Goal: Information Seeking & Learning: Learn about a topic

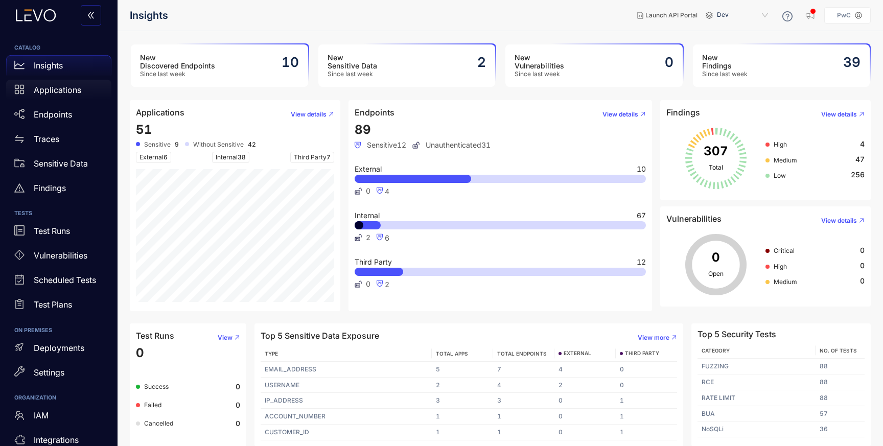
click at [53, 90] on p "Applications" at bounding box center [58, 89] width 48 height 9
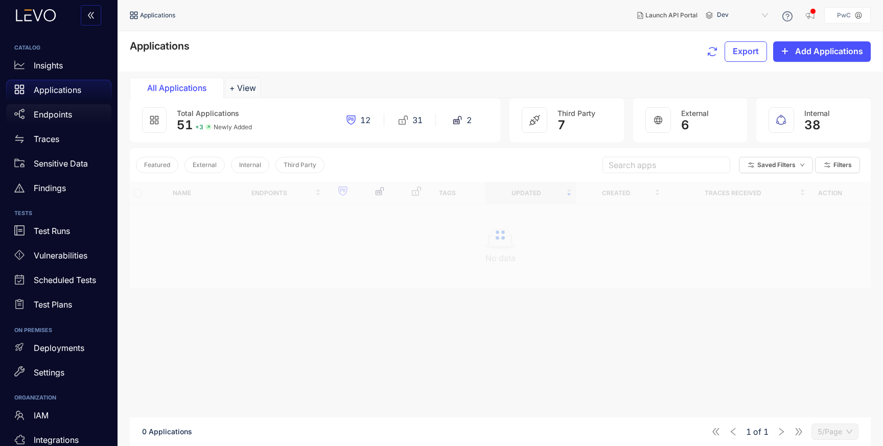
click at [54, 111] on p "Endpoints" at bounding box center [53, 114] width 38 height 9
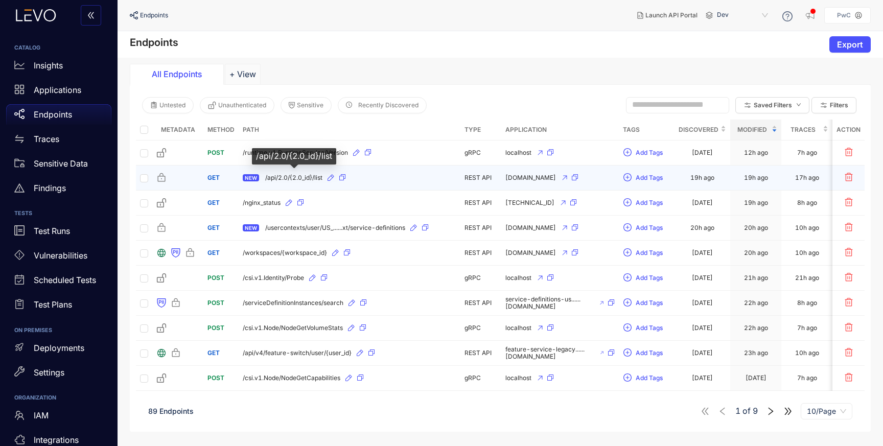
click at [302, 175] on span "/api/2.0/{2.0_id}/list" at bounding box center [293, 177] width 57 height 7
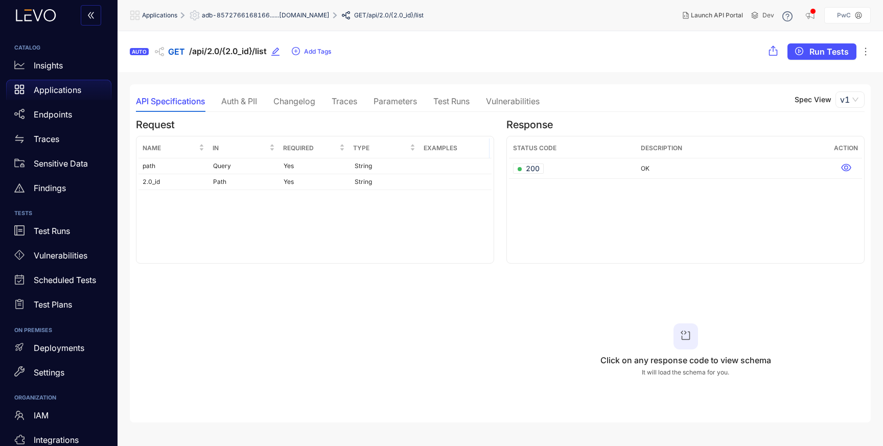
click at [238, 99] on div "Auth & PII" at bounding box center [239, 101] width 36 height 9
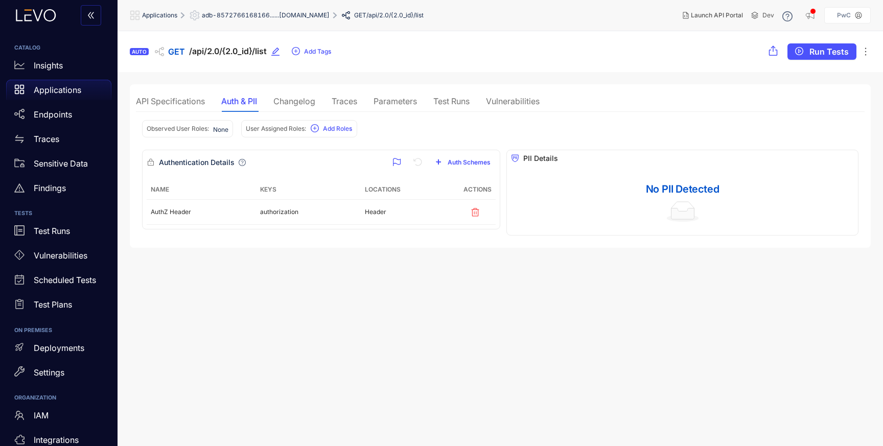
click at [285, 100] on div "Changelog" at bounding box center [294, 101] width 42 height 9
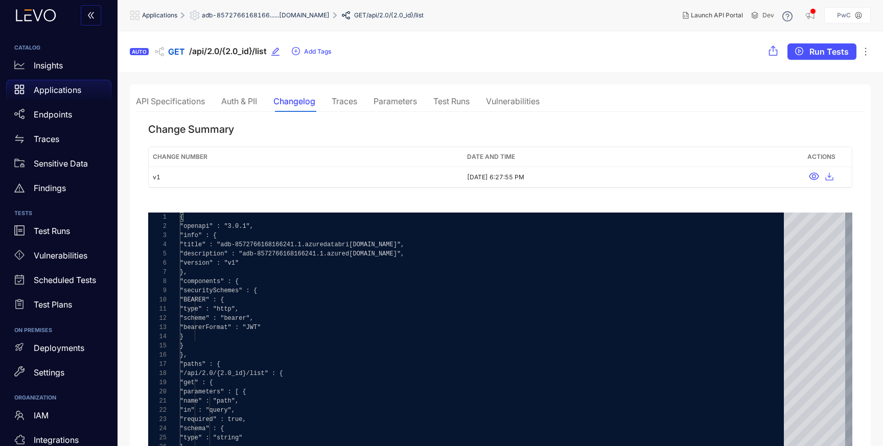
click at [350, 99] on div "Traces" at bounding box center [344, 101] width 26 height 9
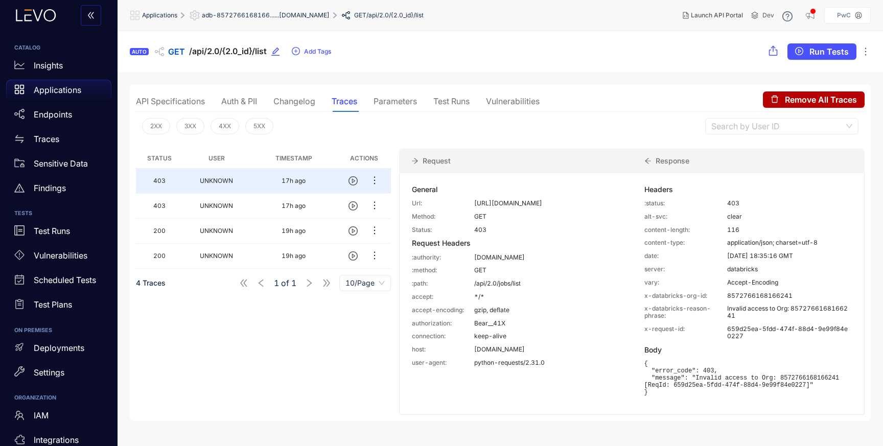
click at [396, 100] on div "Parameters" at bounding box center [394, 101] width 43 height 9
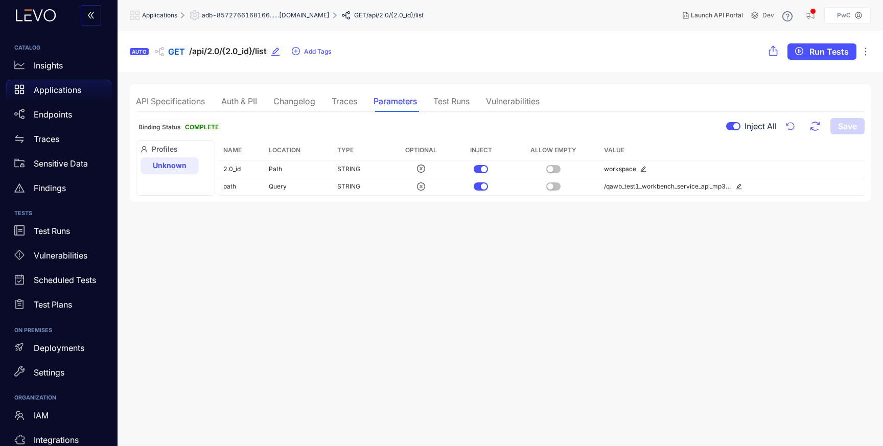
click at [451, 97] on div "Test Runs" at bounding box center [451, 101] width 36 height 9
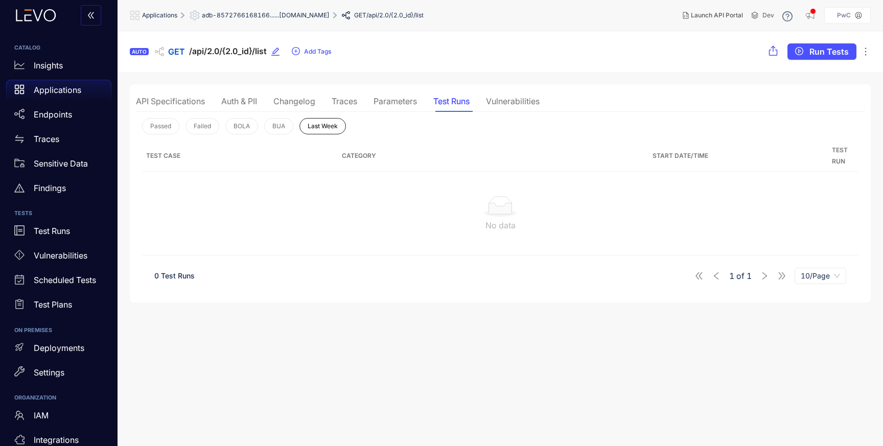
click at [511, 103] on div "Vulnerabilities" at bounding box center [513, 101] width 54 height 9
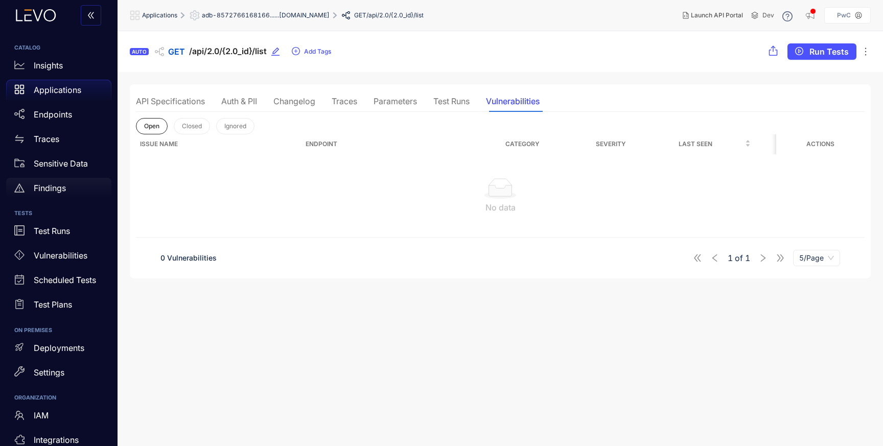
click at [53, 189] on p "Findings" at bounding box center [50, 187] width 32 height 9
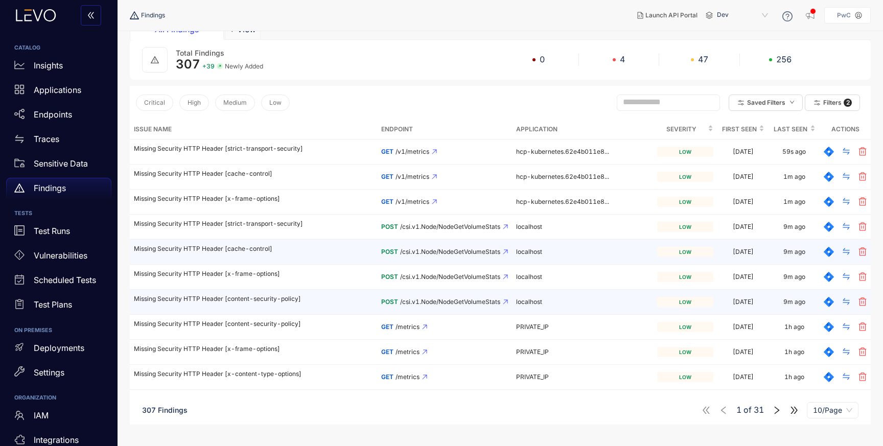
scroll to position [59, 0]
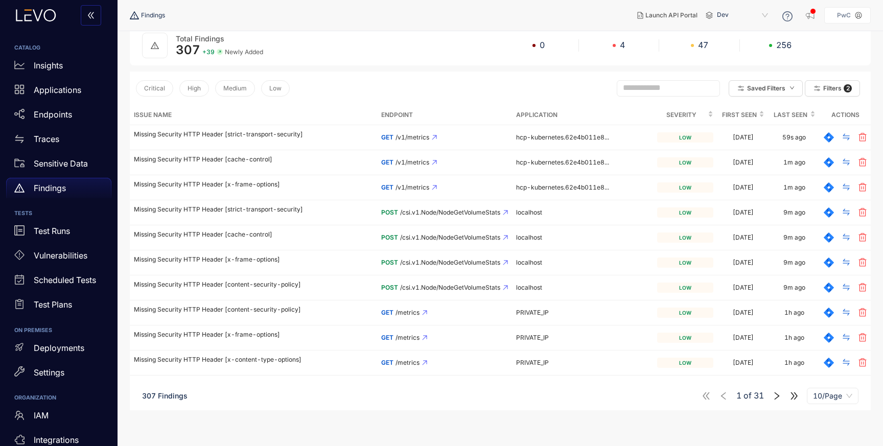
click at [775, 397] on icon "right" at bounding box center [776, 395] width 9 height 9
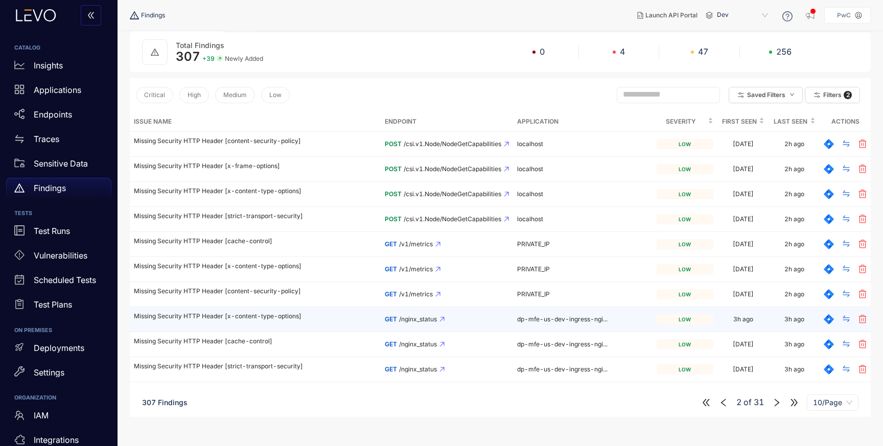
scroll to position [59, 0]
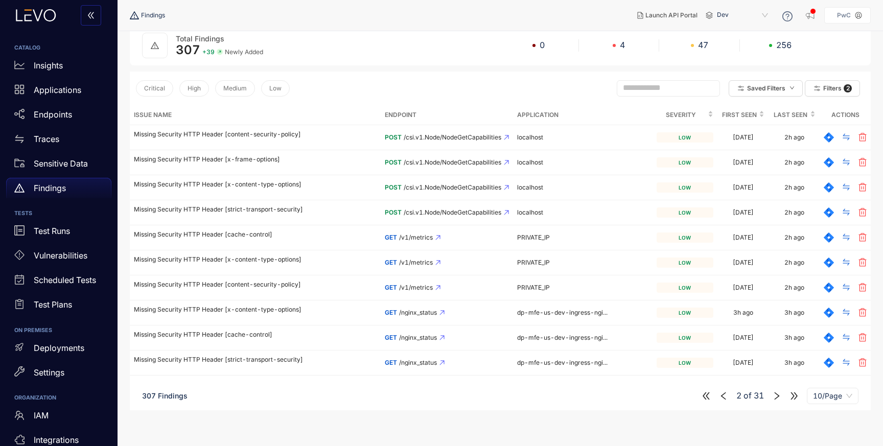
click at [777, 396] on icon "right" at bounding box center [776, 396] width 5 height 8
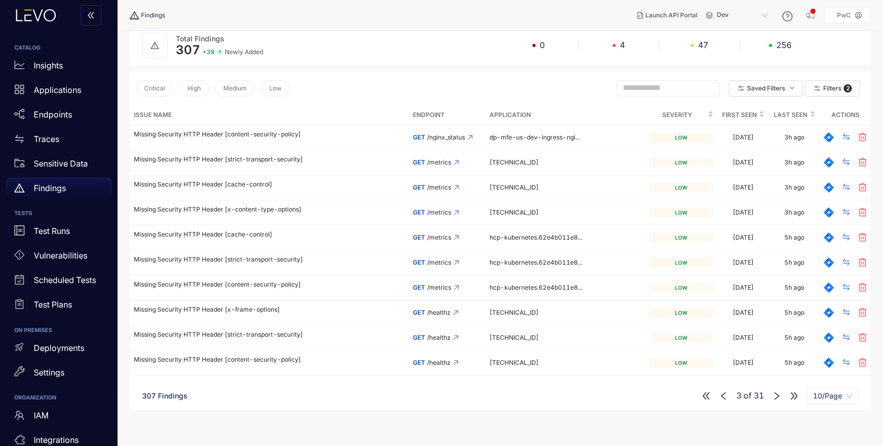
click at [38, 189] on p "Findings" at bounding box center [50, 187] width 32 height 9
click at [55, 111] on p "Endpoints" at bounding box center [53, 114] width 38 height 9
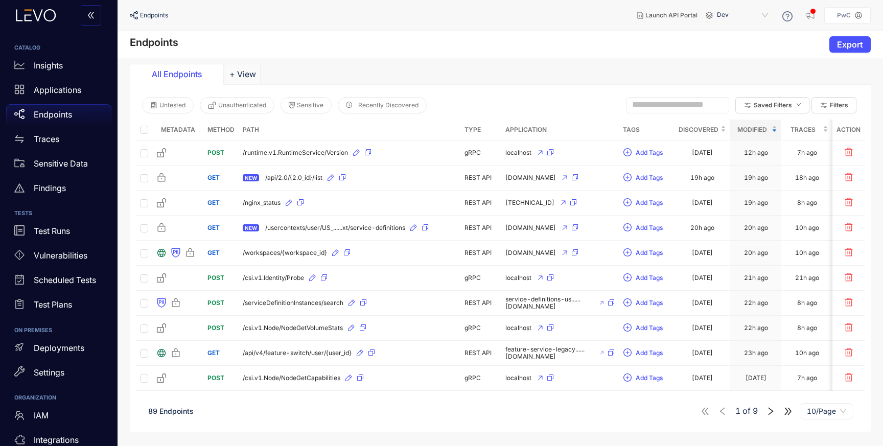
click at [770, 412] on icon "right" at bounding box center [770, 411] width 9 height 9
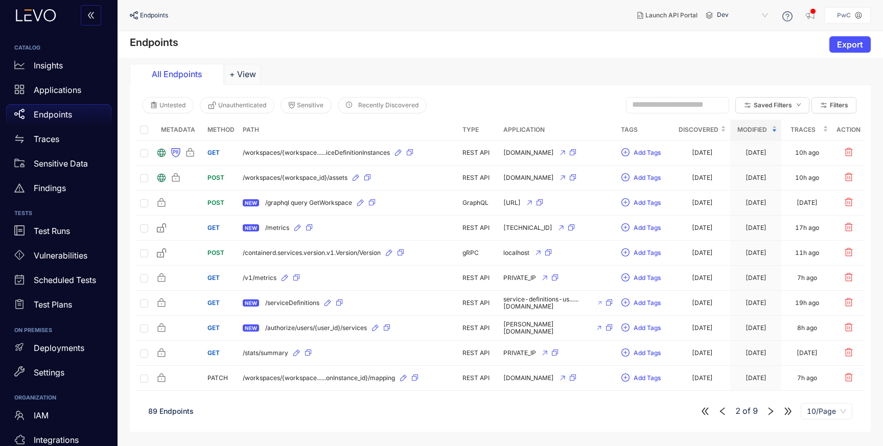
click at [771, 416] on icon "right" at bounding box center [770, 411] width 9 height 9
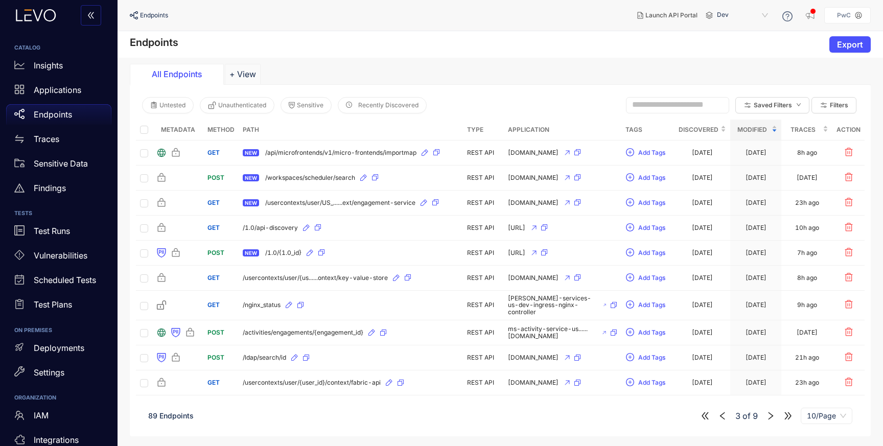
click at [771, 420] on icon "right" at bounding box center [770, 415] width 9 height 9
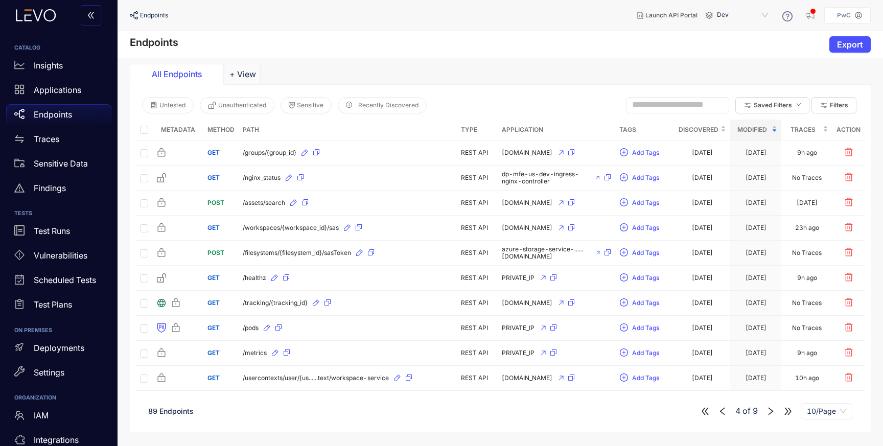
click at [769, 416] on icon "right" at bounding box center [770, 411] width 9 height 9
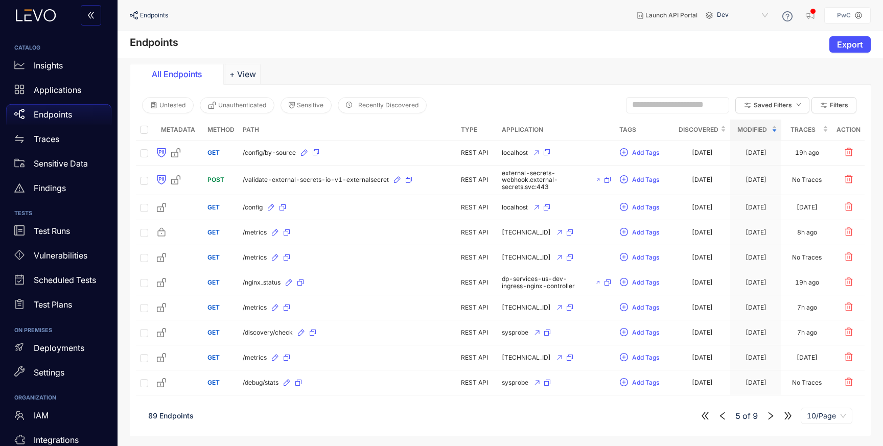
click at [771, 419] on icon "right" at bounding box center [770, 415] width 9 height 9
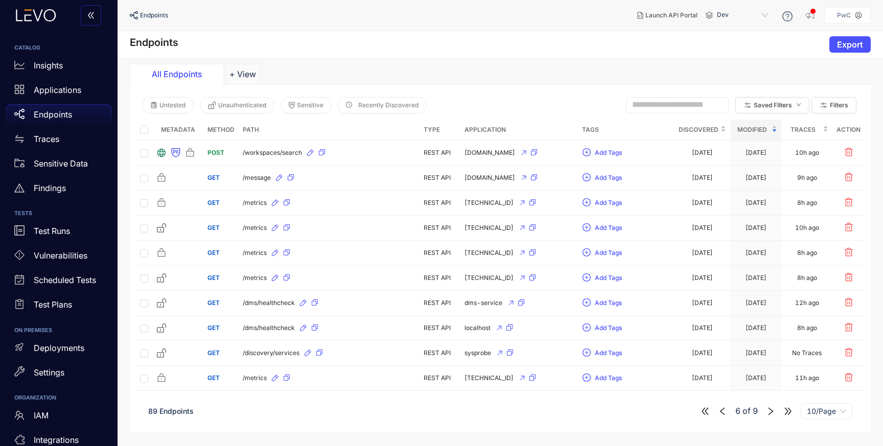
click at [770, 411] on icon "right" at bounding box center [770, 411] width 9 height 9
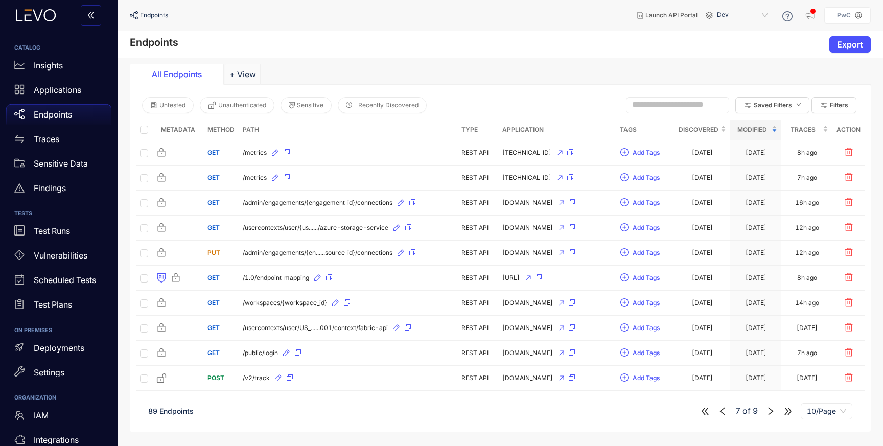
click at [771, 416] on icon "right" at bounding box center [770, 411] width 9 height 9
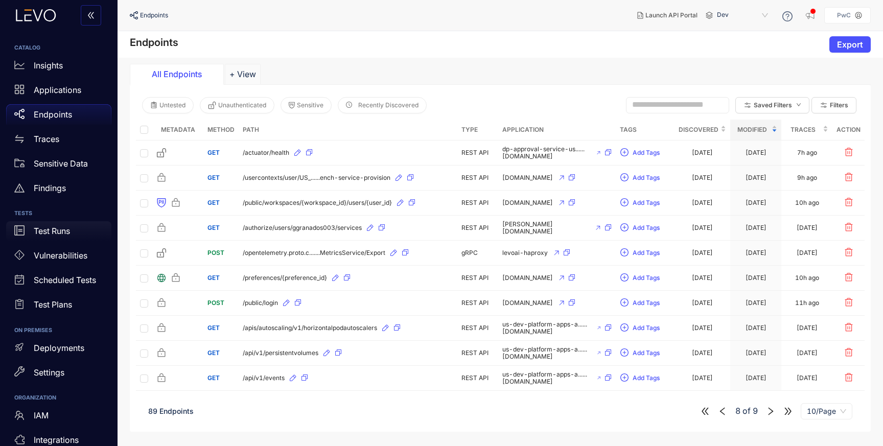
click at [58, 233] on p "Test Runs" at bounding box center [52, 230] width 36 height 9
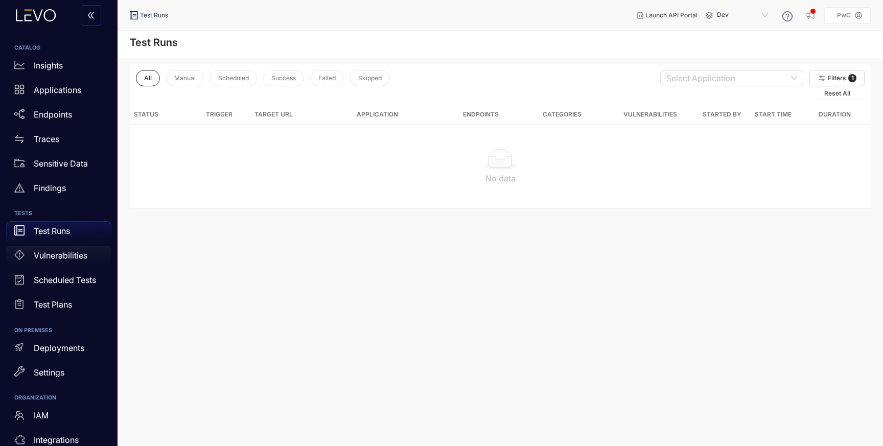
click at [61, 258] on p "Vulnerabilities" at bounding box center [61, 255] width 54 height 9
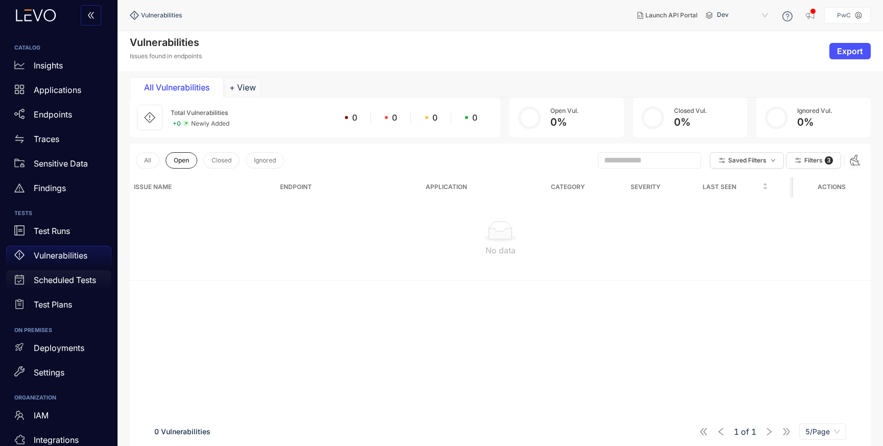
click at [62, 275] on div "Scheduled Tests" at bounding box center [58, 280] width 105 height 20
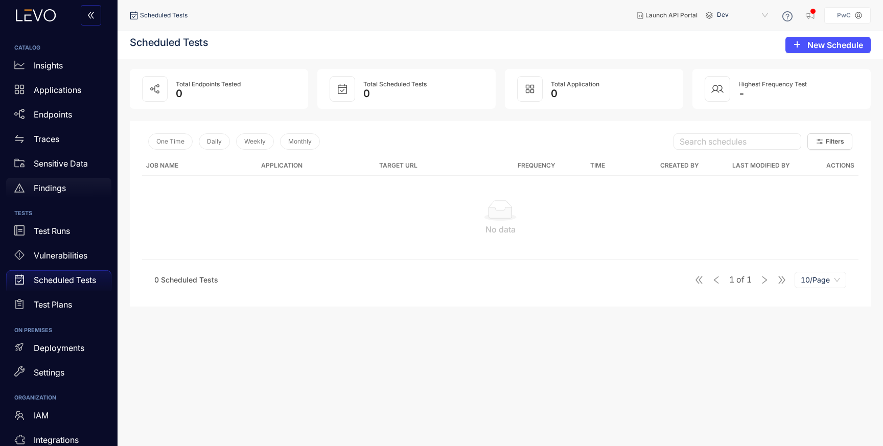
click at [51, 184] on p "Findings" at bounding box center [50, 187] width 32 height 9
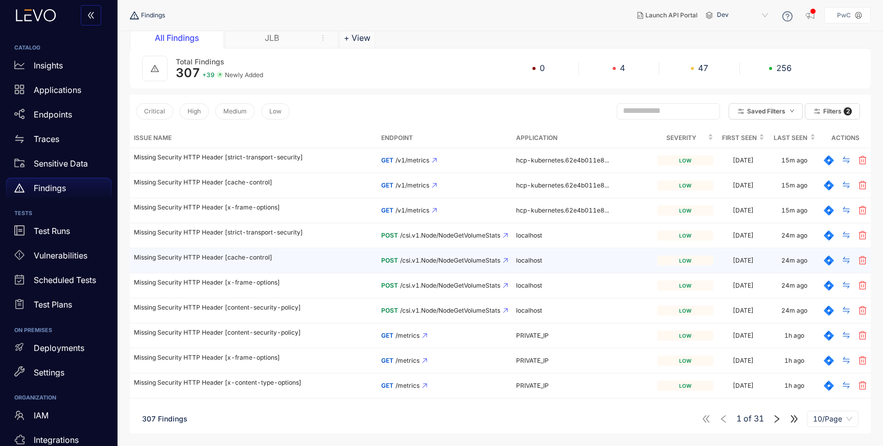
scroll to position [59, 0]
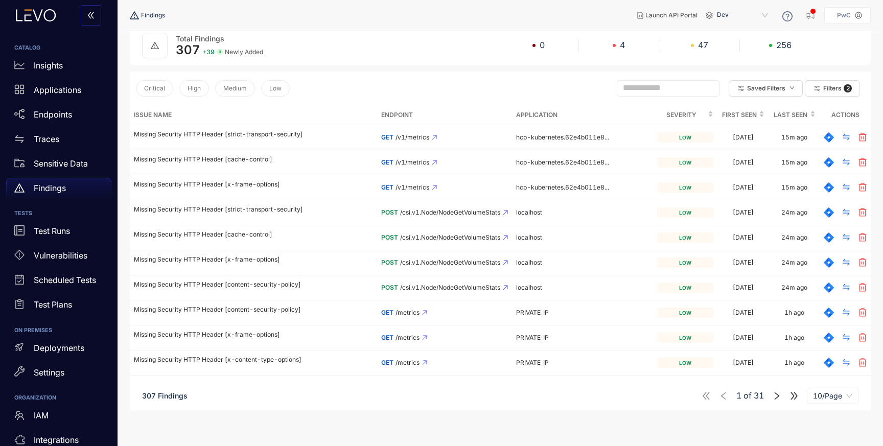
click at [773, 397] on icon "right" at bounding box center [776, 395] width 9 height 9
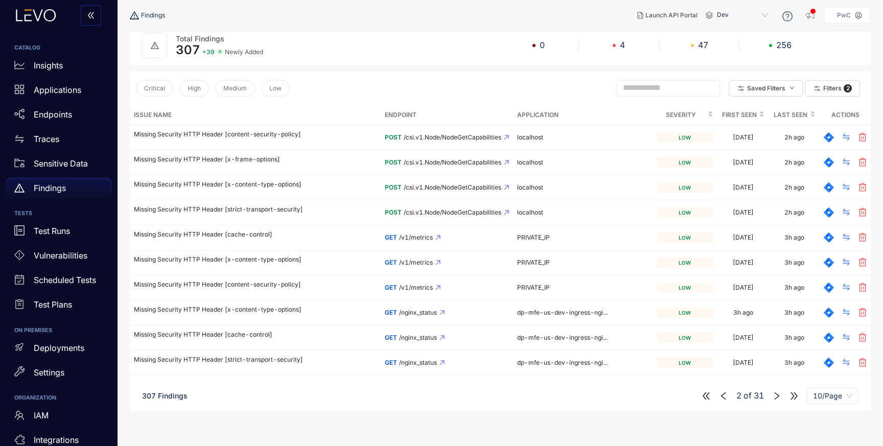
click at [778, 395] on icon "right" at bounding box center [776, 396] width 5 height 8
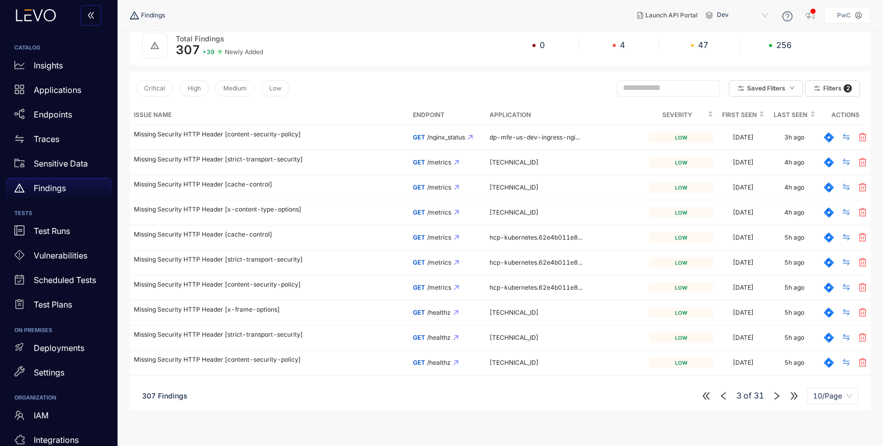
click at [776, 398] on icon "right" at bounding box center [776, 395] width 9 height 9
